Goal: Task Accomplishment & Management: Complete application form

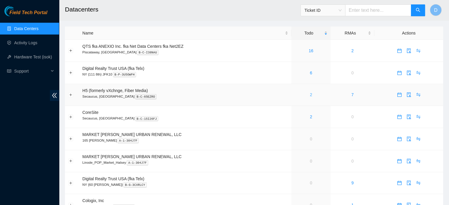
click at [310, 94] on link "2" at bounding box center [311, 94] width 2 height 5
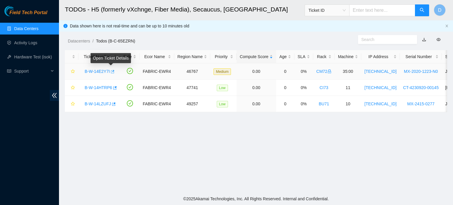
click at [112, 72] on icon "button" at bounding box center [113, 71] width 4 height 3
click at [112, 71] on icon "button" at bounding box center [113, 71] width 4 height 3
click at [112, 88] on icon "button" at bounding box center [114, 88] width 4 height 4
click at [112, 103] on icon "button" at bounding box center [114, 103] width 4 height 3
click at [24, 31] on link "Data Centers" at bounding box center [26, 28] width 24 height 5
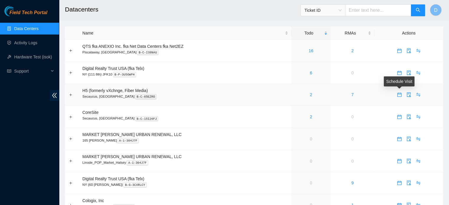
click at [398, 95] on icon "calendar" at bounding box center [399, 94] width 5 height 5
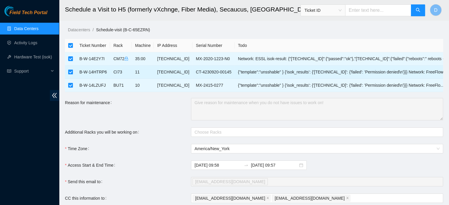
click at [71, 71] on input "checkbox" at bounding box center [70, 72] width 5 height 5
checkbox input "false"
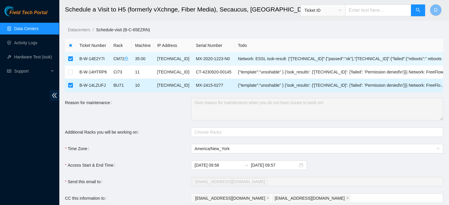
click at [70, 81] on td at bounding box center [70, 85] width 11 height 13
click at [69, 84] on input "checkbox" at bounding box center [70, 85] width 5 height 5
checkbox input "false"
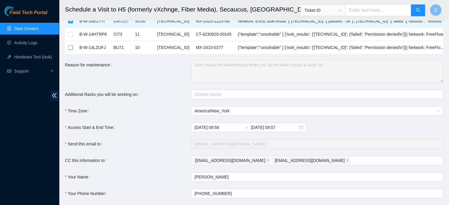
scroll to position [83, 0]
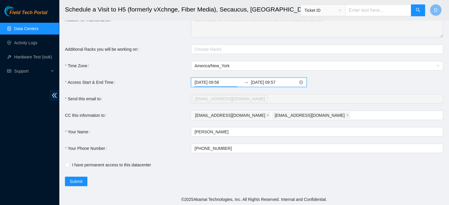
click at [230, 81] on input "2025-08-28 09:58" at bounding box center [217, 82] width 47 height 6
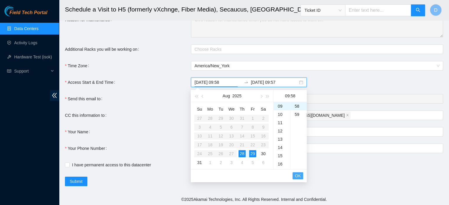
click at [297, 175] on span "OK" at bounding box center [298, 176] width 6 height 6
click at [281, 161] on div "16" at bounding box center [282, 164] width 17 height 8
click at [295, 174] on span "OK" at bounding box center [298, 176] width 6 height 6
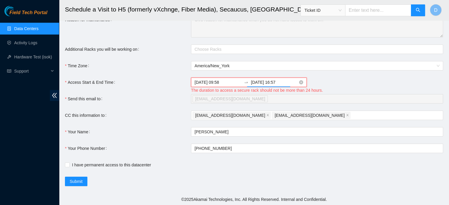
click at [280, 80] on input "2025-08-29 16:57" at bounding box center [274, 82] width 47 height 6
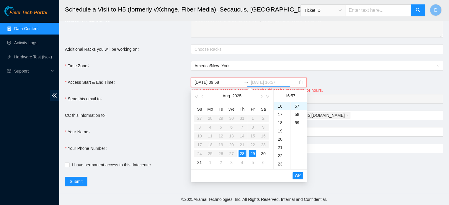
click at [242, 153] on div "28" at bounding box center [241, 153] width 7 height 7
type input "2025-08-28 16:57"
click at [300, 175] on span "OK" at bounding box center [298, 176] width 6 height 6
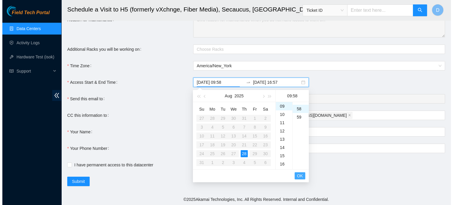
scroll to position [479, 0]
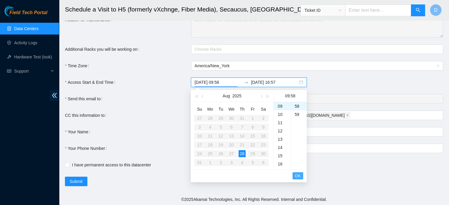
click at [301, 175] on button "OK" at bounding box center [297, 175] width 11 height 7
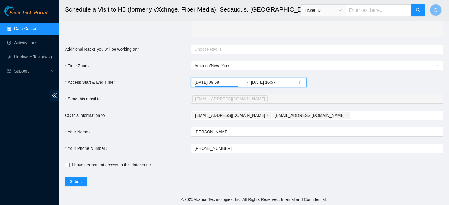
click at [71, 163] on span "I have permanent access to this datacenter" at bounding box center [112, 165] width 84 height 6
click at [69, 163] on input "I have permanent access to this datacenter" at bounding box center [67, 165] width 4 height 4
checkbox input "true"
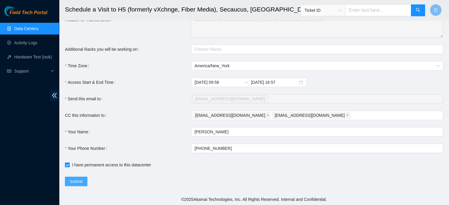
click at [80, 183] on span "Submit" at bounding box center [76, 181] width 13 height 6
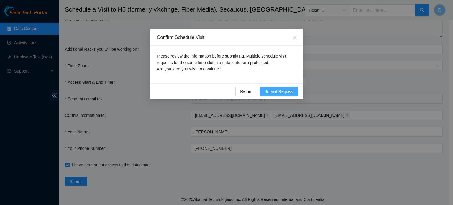
click at [276, 91] on span "Submit Request" at bounding box center [279, 91] width 30 height 6
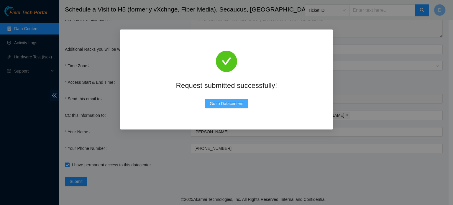
click at [237, 106] on span "Go to Datacenters" at bounding box center [227, 103] width 34 height 6
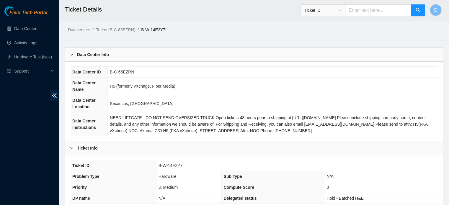
scroll to position [187, 0]
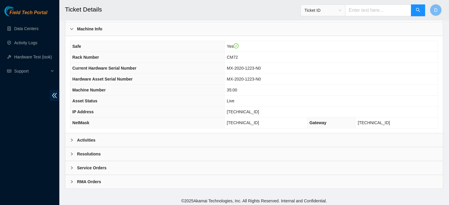
click at [146, 139] on div "Activities" at bounding box center [253, 140] width 377 height 14
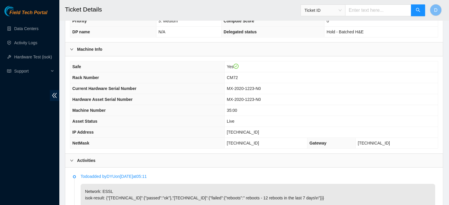
scroll to position [157, 0]
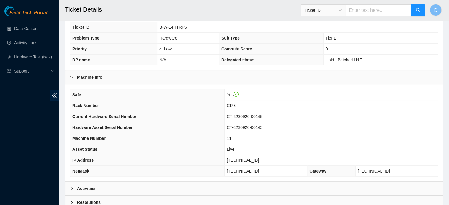
scroll to position [187, 0]
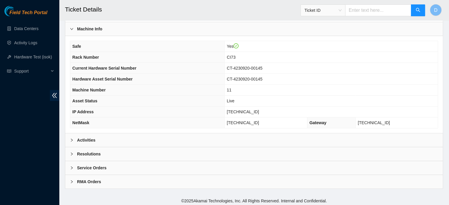
click at [141, 140] on div "Activities" at bounding box center [253, 140] width 377 height 14
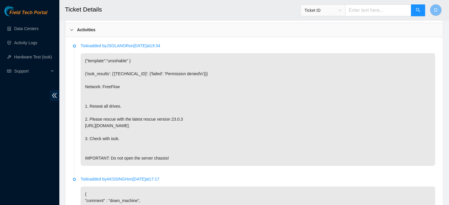
scroll to position [364, 0]
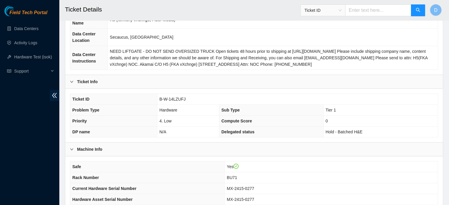
scroll to position [177, 0]
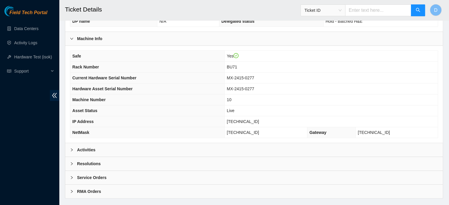
drag, startPoint x: 116, startPoint y: 148, endPoint x: 130, endPoint y: 140, distance: 16.2
click at [116, 148] on div "Activities" at bounding box center [253, 150] width 377 height 14
